Goal: Task Accomplishment & Management: Use online tool/utility

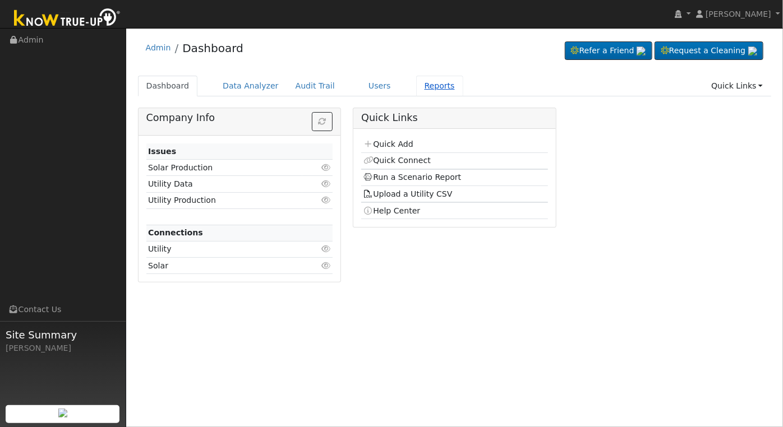
drag, startPoint x: 0, startPoint y: 0, endPoint x: 419, endPoint y: 85, distance: 427.4
click at [419, 86] on link "Reports" at bounding box center [439, 86] width 47 height 21
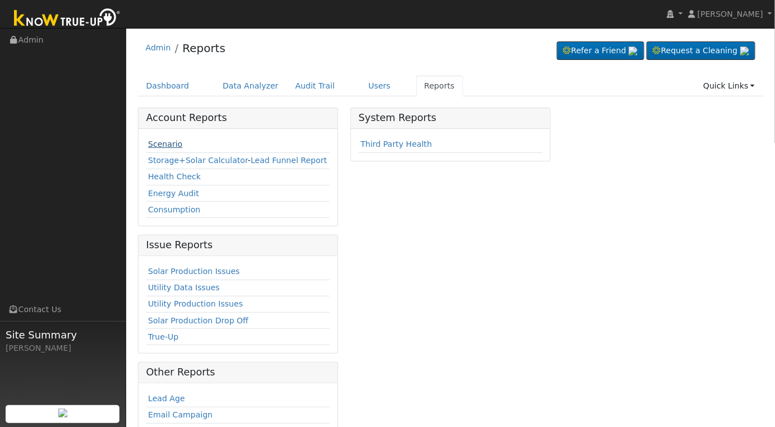
click at [154, 146] on link "Scenario" at bounding box center [165, 144] width 34 height 9
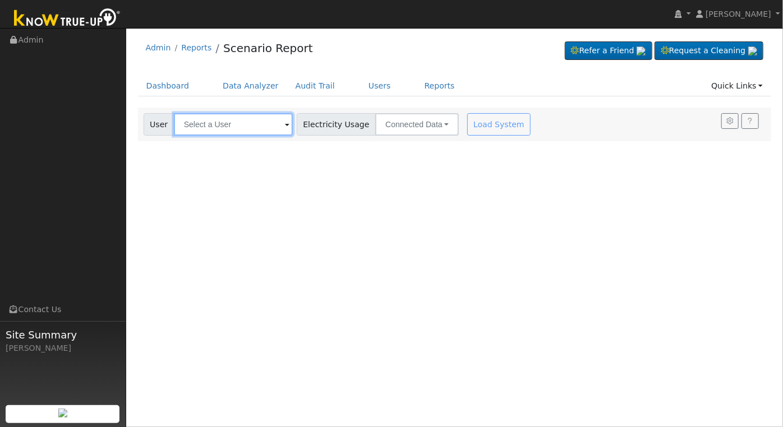
click at [218, 132] on input "text" at bounding box center [233, 124] width 119 height 22
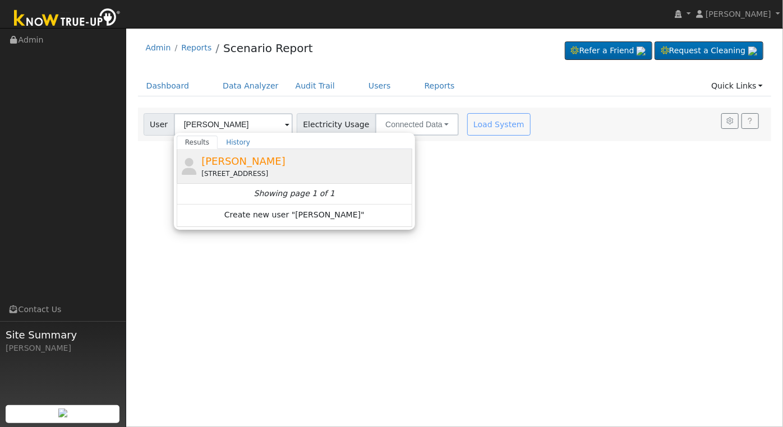
click at [261, 172] on div "[STREET_ADDRESS]" at bounding box center [305, 174] width 208 height 10
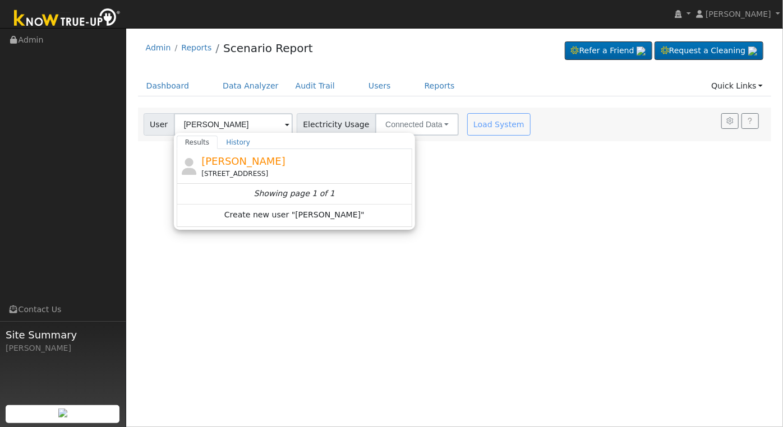
type input "[PERSON_NAME]"
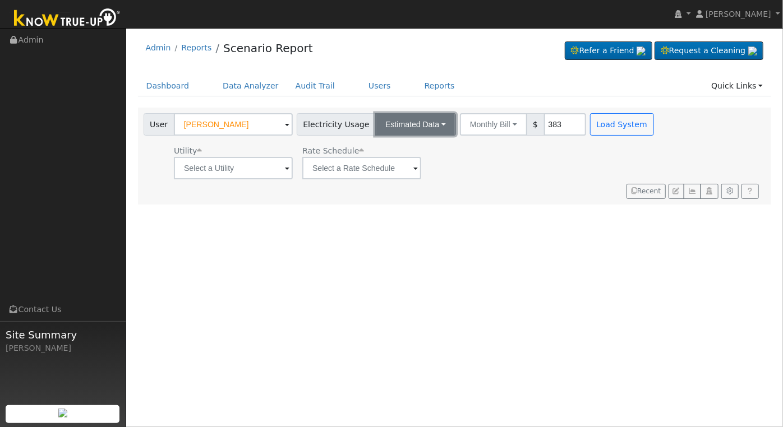
click at [429, 127] on button "Estimated Data" at bounding box center [415, 124] width 81 height 22
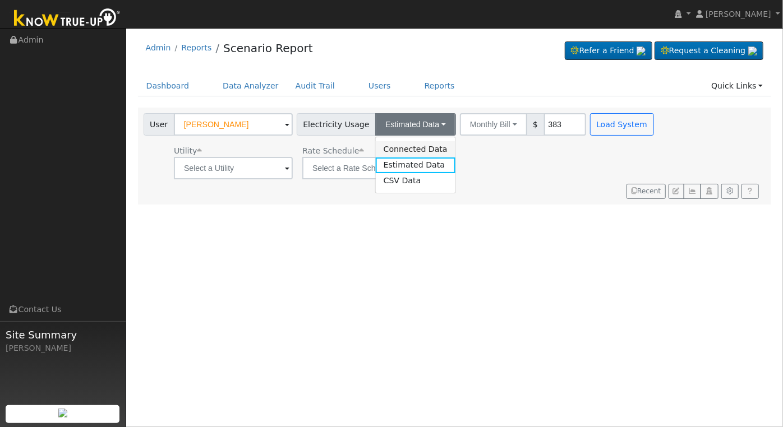
click at [390, 151] on link "Connected Data" at bounding box center [416, 149] width 80 height 16
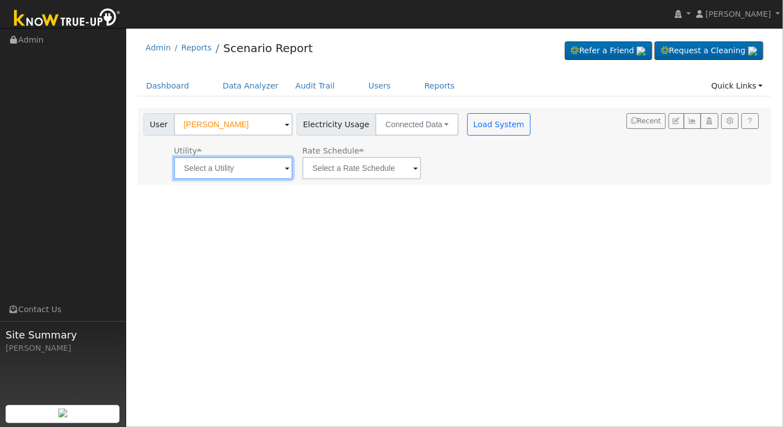
click at [242, 173] on input "text" at bounding box center [233, 168] width 119 height 22
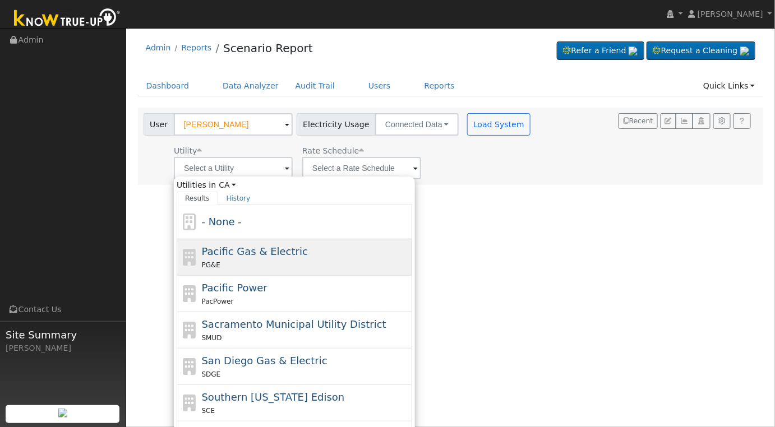
click at [269, 266] on div "PG&E" at bounding box center [306, 265] width 208 height 12
type input "Pacific Gas & Electric"
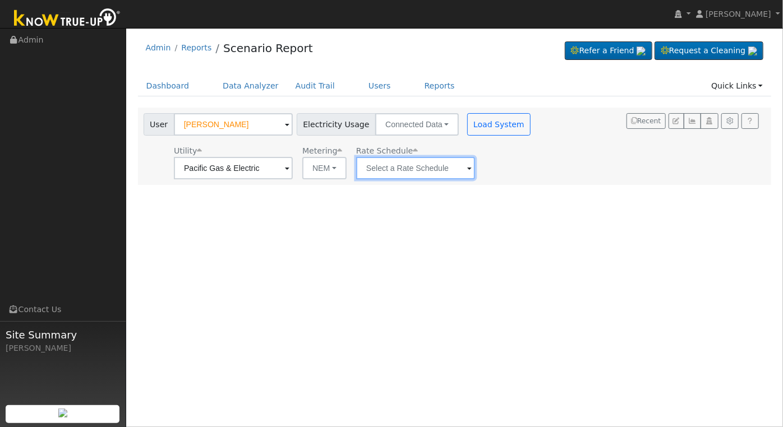
click at [451, 167] on input "text" at bounding box center [415, 168] width 119 height 22
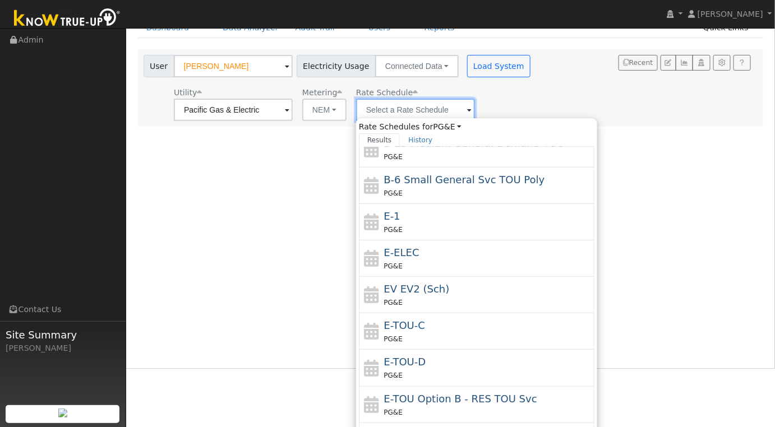
scroll to position [73, 0]
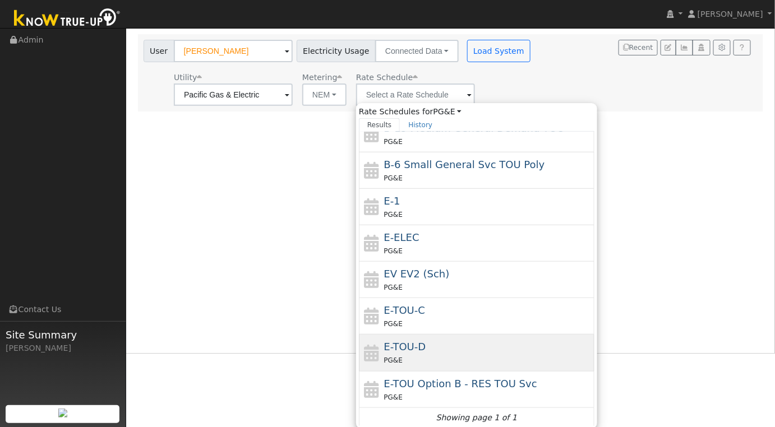
click at [454, 347] on div "E-TOU-D PG&E" at bounding box center [488, 352] width 208 height 27
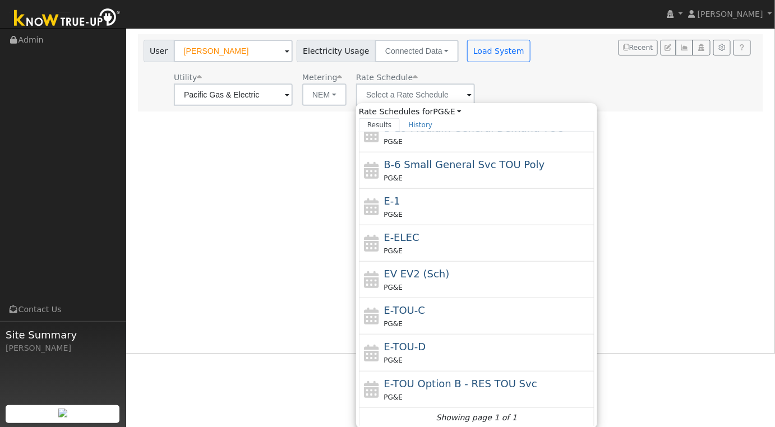
type input "E-TOU-D"
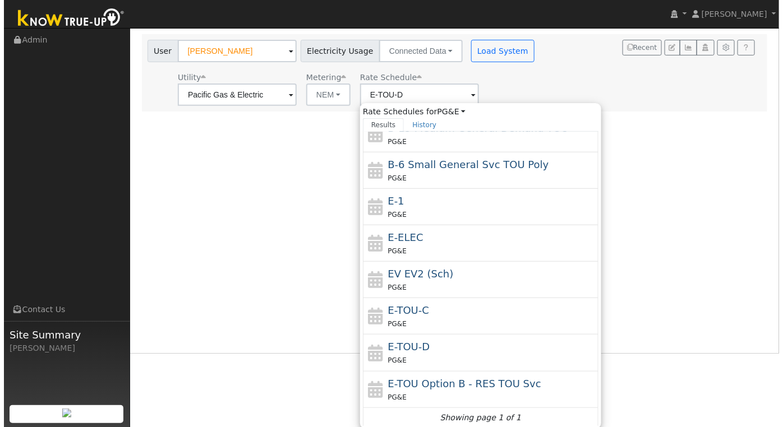
scroll to position [0, 0]
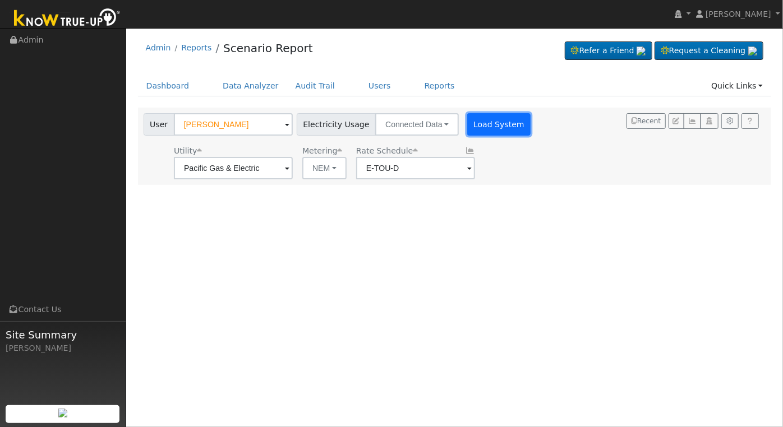
click at [484, 121] on button "Load System" at bounding box center [499, 124] width 64 height 22
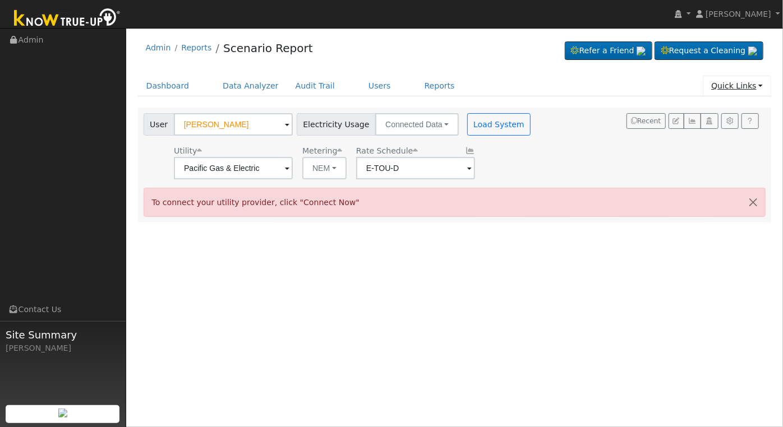
click at [760, 87] on link "Quick Links" at bounding box center [737, 86] width 68 height 21
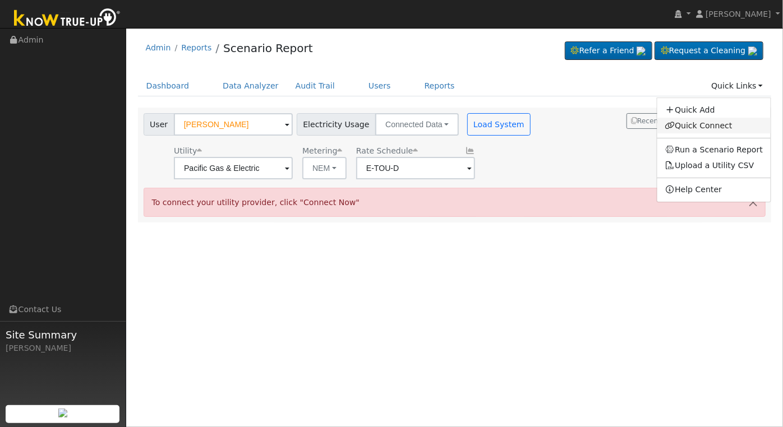
click at [718, 125] on link "Quick Connect" at bounding box center [714, 126] width 114 height 16
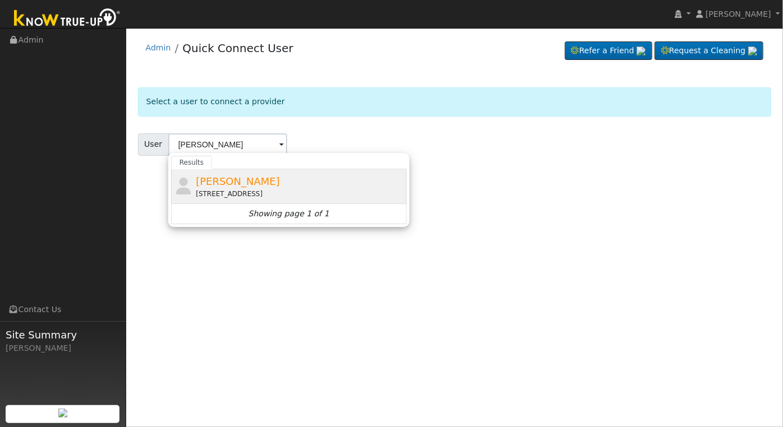
click at [250, 192] on div "[STREET_ADDRESS]" at bounding box center [300, 194] width 208 height 10
type input "[PERSON_NAME]"
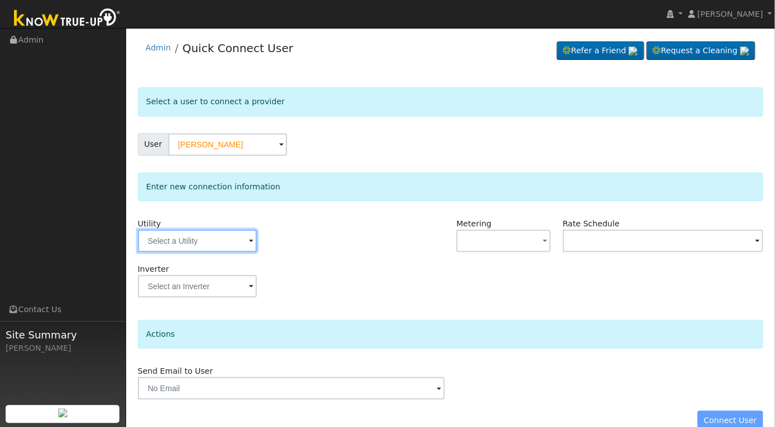
click at [243, 235] on input "text" at bounding box center [197, 241] width 119 height 22
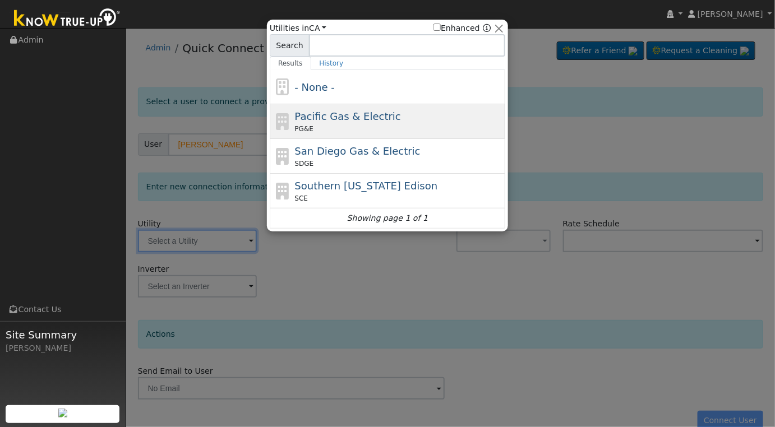
click at [398, 122] on div "Pacific Gas & Electric PG&E" at bounding box center [399, 121] width 208 height 25
type input "PG&E"
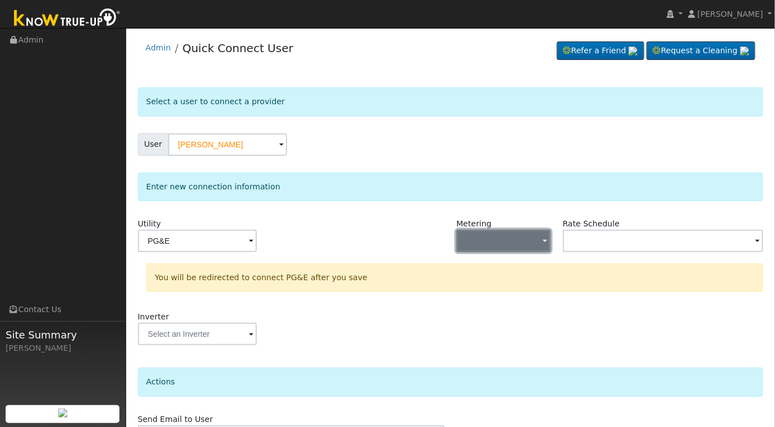
click at [530, 245] on button "button" at bounding box center [503, 241] width 94 height 22
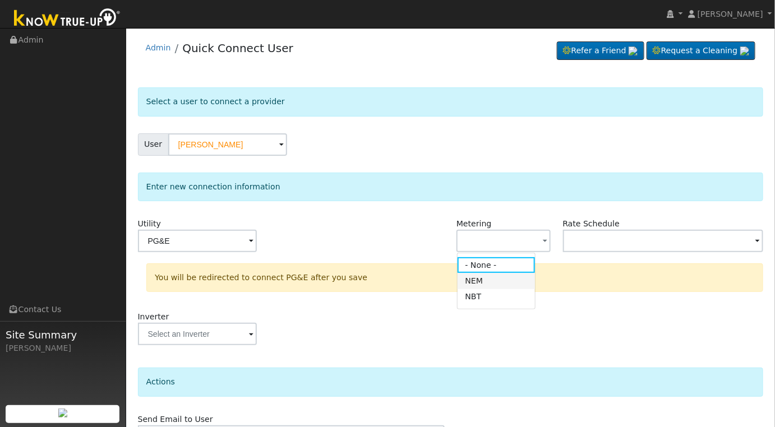
click at [492, 284] on link "NEM" at bounding box center [497, 281] width 78 height 16
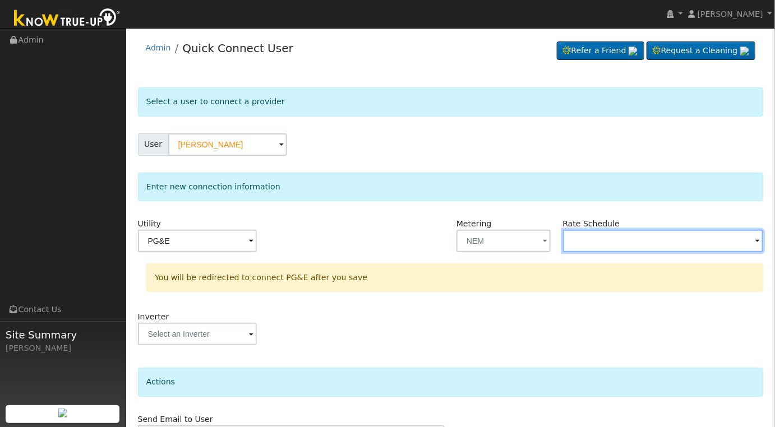
click at [697, 247] on input "text" at bounding box center [663, 241] width 201 height 22
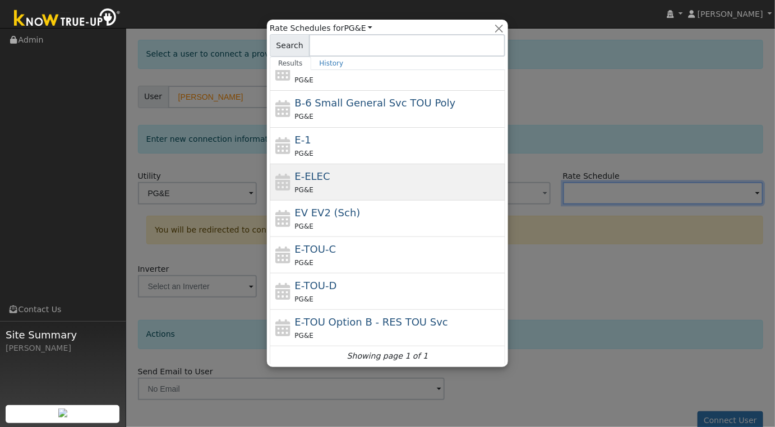
scroll to position [66, 0]
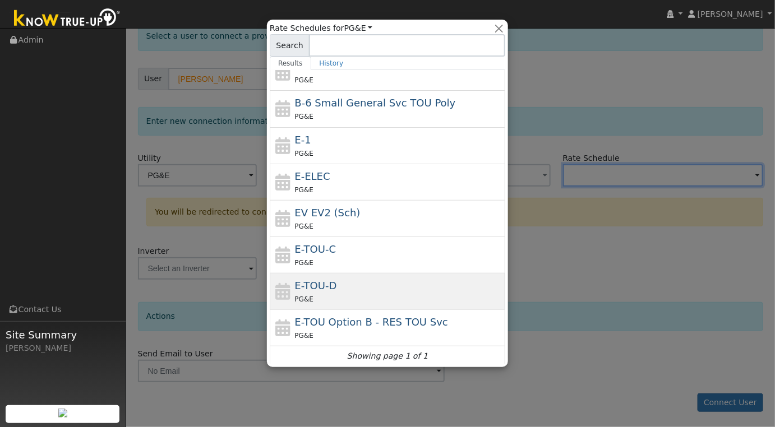
click at [386, 293] on div "PG&E" at bounding box center [399, 299] width 208 height 12
type input "E-TOU-D"
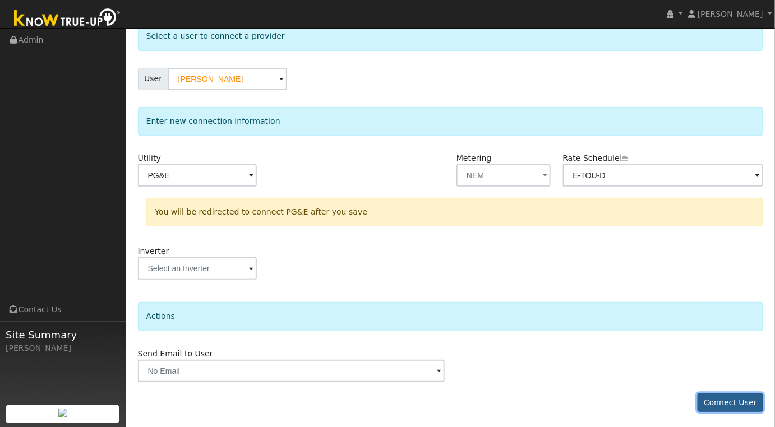
click at [743, 403] on button "Connect User" at bounding box center [730, 403] width 66 height 19
